Goal: Check status: Check status

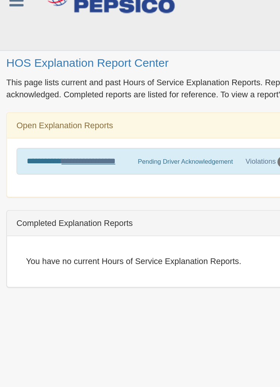
click at [55, 104] on link "**********" at bounding box center [53, 106] width 32 height 5
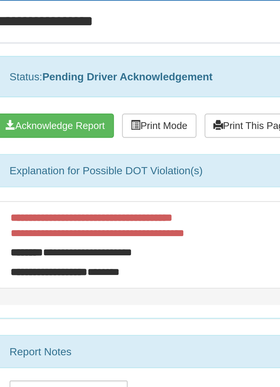
click at [29, 130] on button "Acknowledge Report" at bounding box center [39, 135] width 55 height 11
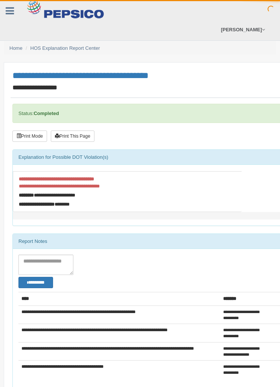
scroll to position [89, 14]
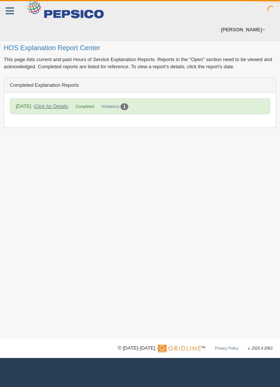
scroll to position [25, 0]
